Goal: Use online tool/utility: Utilize a website feature to perform a specific function

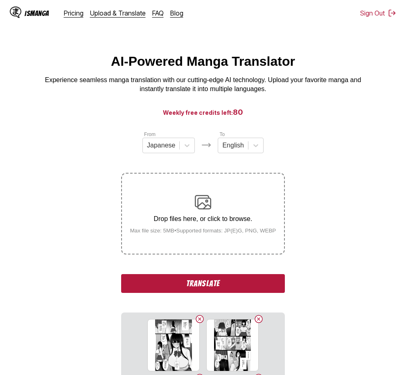
click at [252, 281] on button "Translate" at bounding box center [203, 283] width 164 height 19
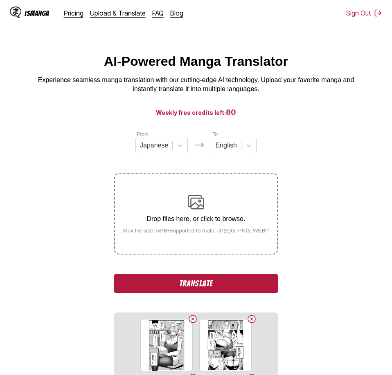
click at [263, 285] on button "Translate" at bounding box center [196, 283] width 164 height 19
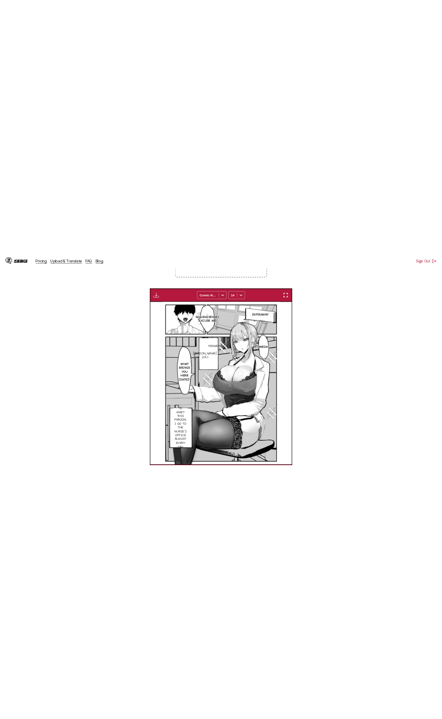
scroll to position [204, 0]
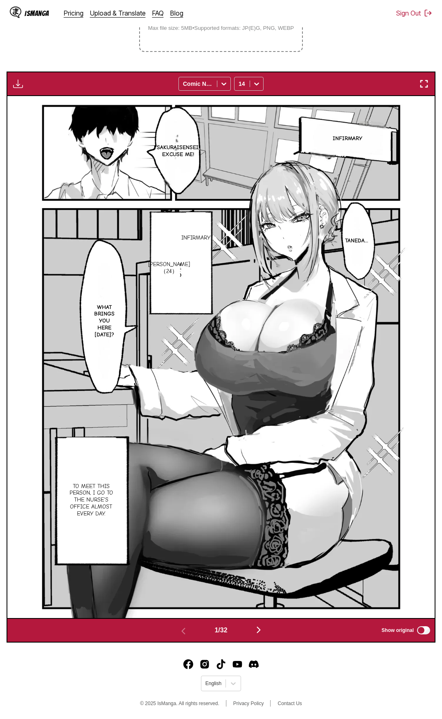
click at [391, 89] on button "button" at bounding box center [423, 84] width 15 height 11
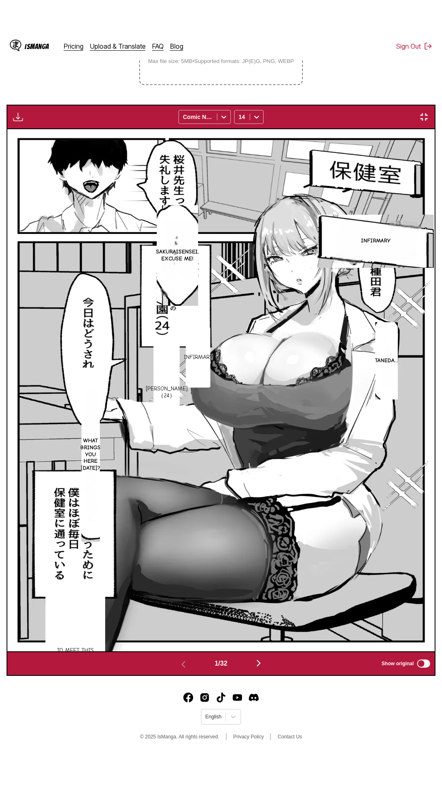
scroll to position [52, 0]
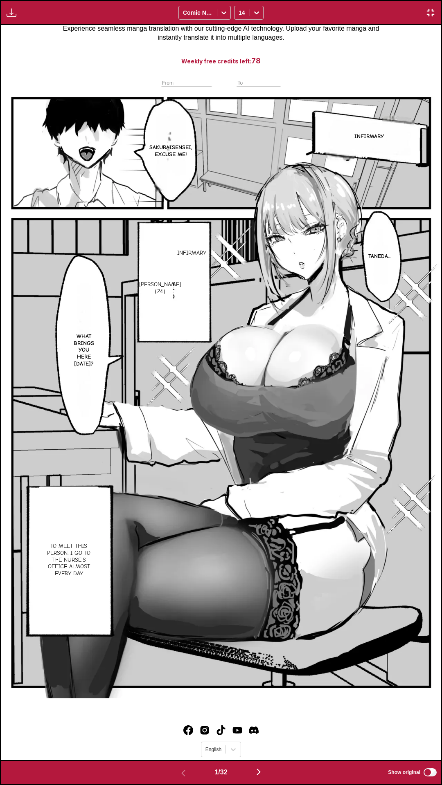
click at [362, 0] on div "Download Panel Download All Comic Neue 14" at bounding box center [221, 12] width 442 height 25
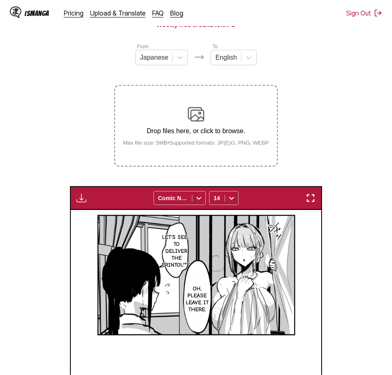
scroll to position [46, 0]
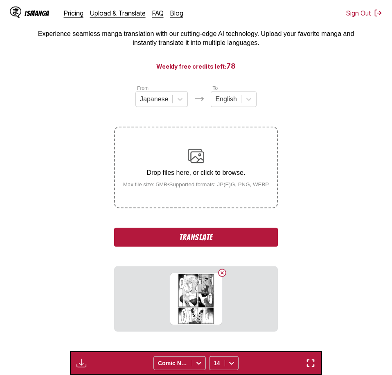
click at [254, 248] on div "From Japanese To English Drop files here, or click to browse. Max file size: 5M…" at bounding box center [196, 208] width 164 height 248
click at [259, 237] on button "Translate" at bounding box center [196, 237] width 164 height 19
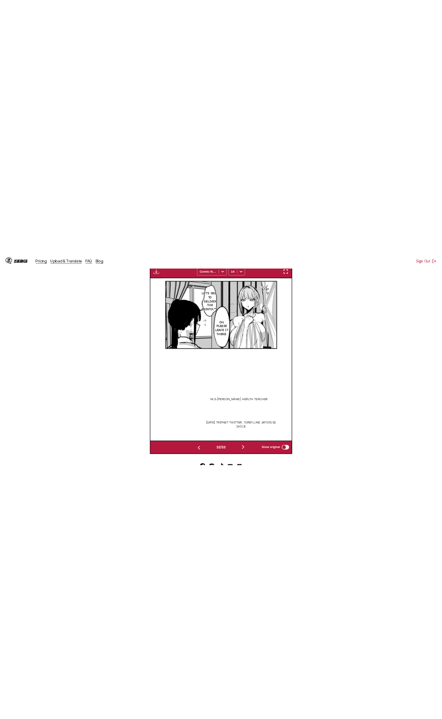
scroll to position [0, 13236]
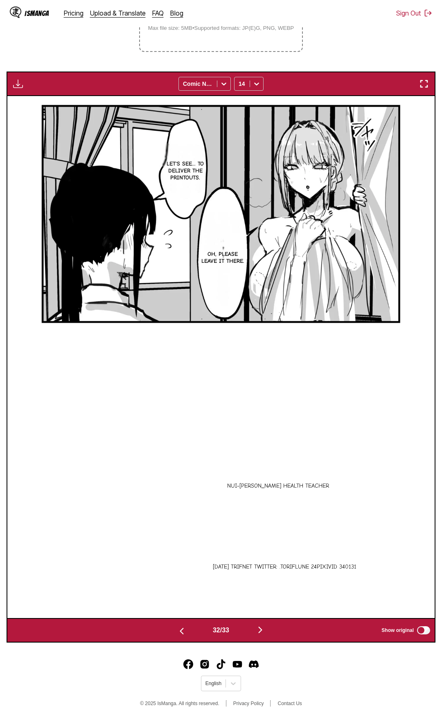
click at [391, 83] on img "button" at bounding box center [424, 84] width 10 height 10
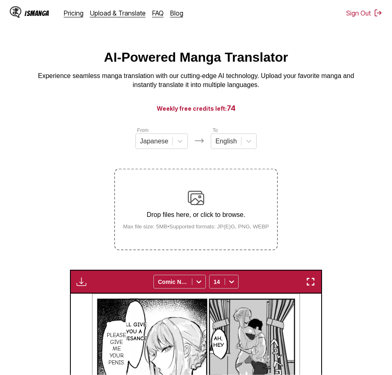
scroll to position [0, 0]
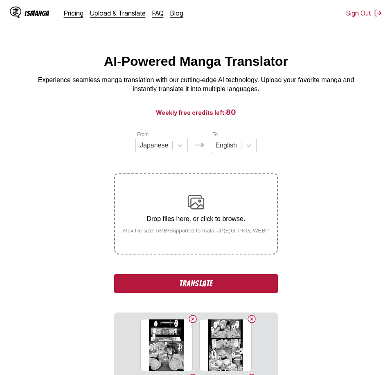
drag, startPoint x: 247, startPoint y: 283, endPoint x: 389, endPoint y: 273, distance: 142.7
click at [247, 283] on button "Translate" at bounding box center [196, 283] width 164 height 19
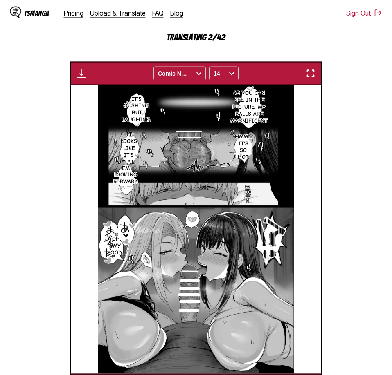
scroll to position [75, 0]
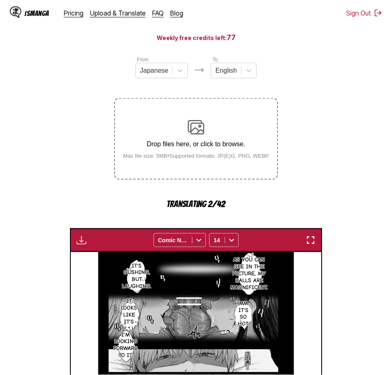
click at [374, 170] on section "From Japanese To English Drop files here, or click to browse. Max file size: 5M…" at bounding box center [196, 310] width 379 height 509
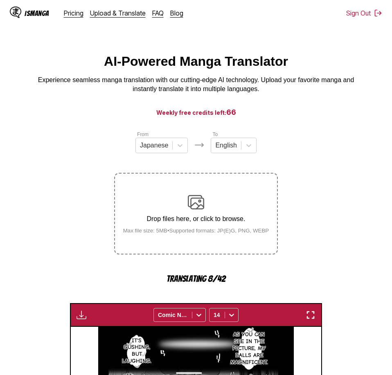
scroll to position [75, 0]
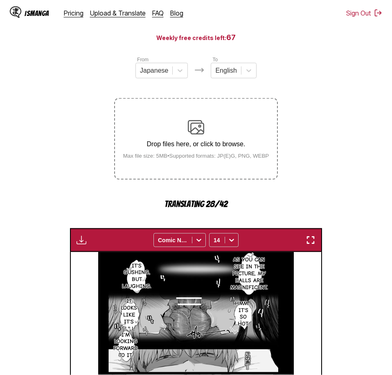
click at [355, 145] on section "From Japanese To English Drop files here, or click to browse. Max file size: 5M…" at bounding box center [196, 310] width 379 height 509
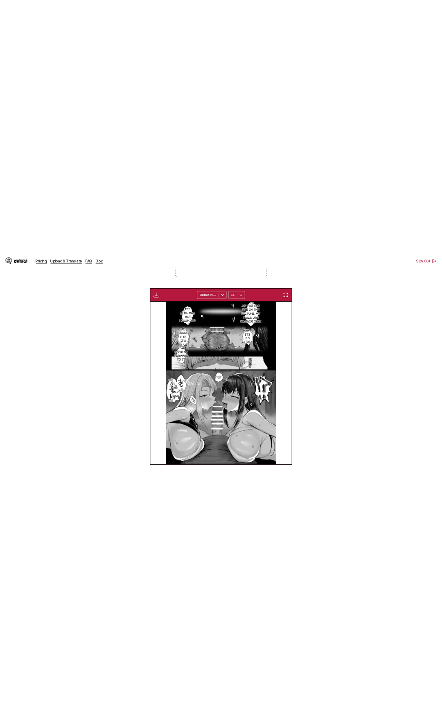
scroll to position [204, 0]
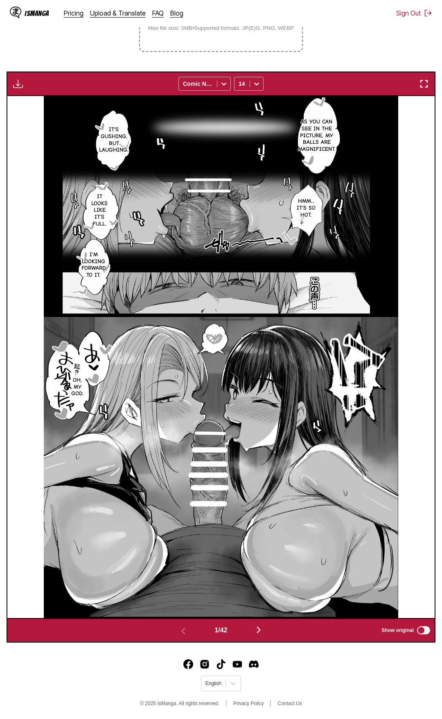
click at [391, 87] on img "button" at bounding box center [424, 84] width 10 height 10
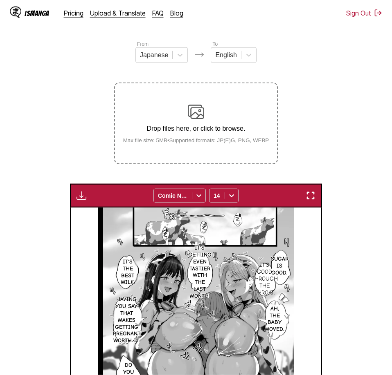
scroll to position [0, 0]
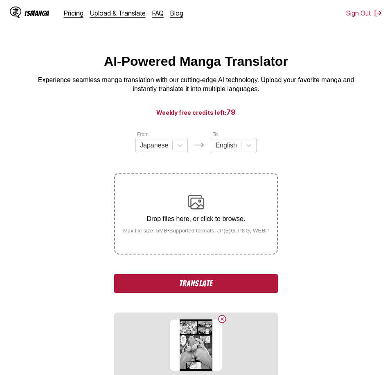
drag, startPoint x: 229, startPoint y: 282, endPoint x: 328, endPoint y: 267, distance: 100.5
click at [232, 281] on button "Translate" at bounding box center [196, 283] width 164 height 19
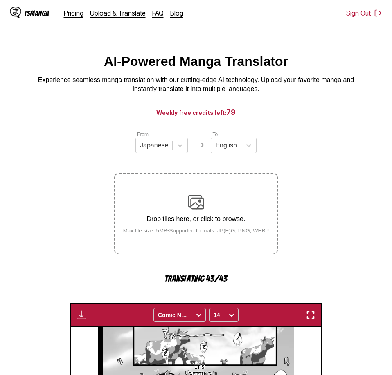
scroll to position [292, 0]
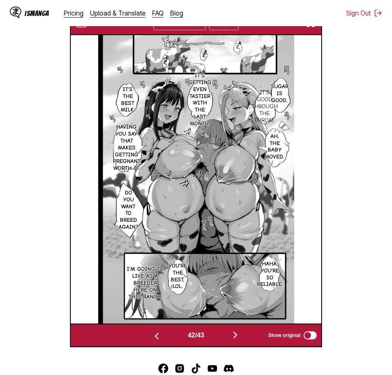
click at [234, 338] on img "button" at bounding box center [235, 335] width 10 height 10
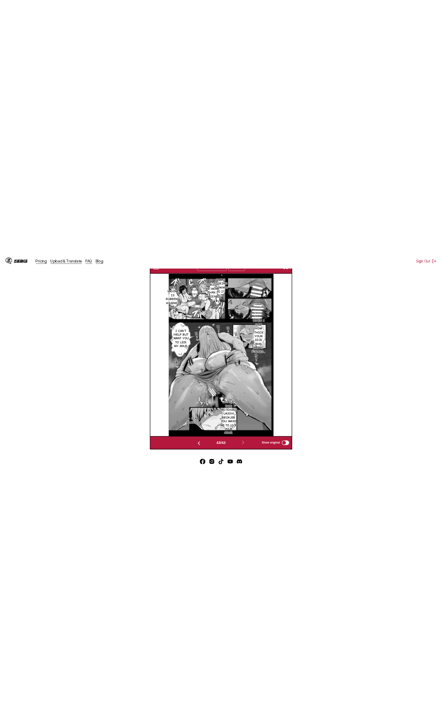
scroll to position [0, 17932]
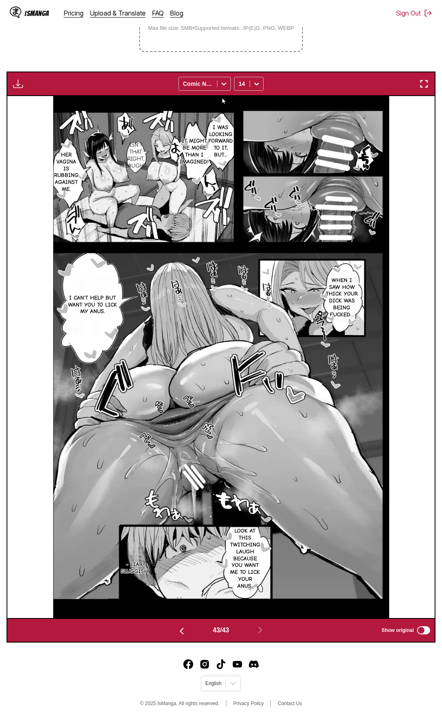
click at [391, 81] on img "button" at bounding box center [424, 84] width 10 height 10
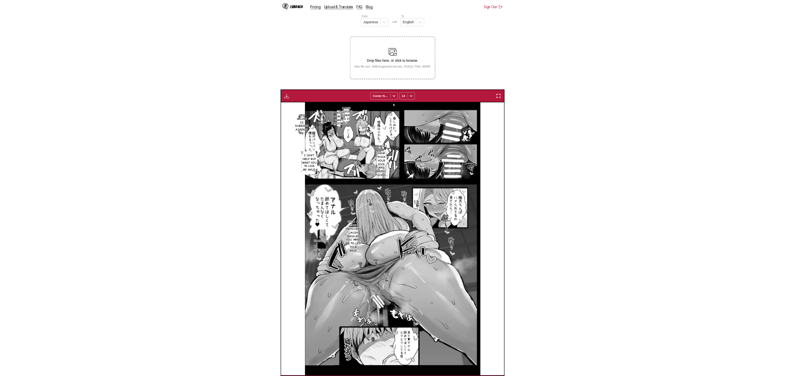
scroll to position [0, 10533]
